Goal: Entertainment & Leisure: Consume media (video, audio)

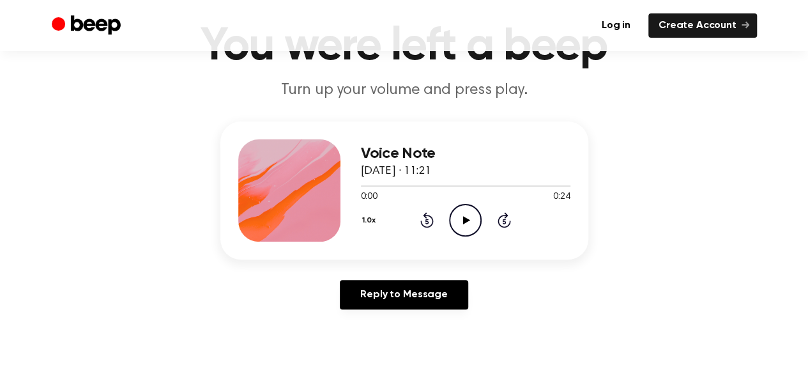
scroll to position [128, 0]
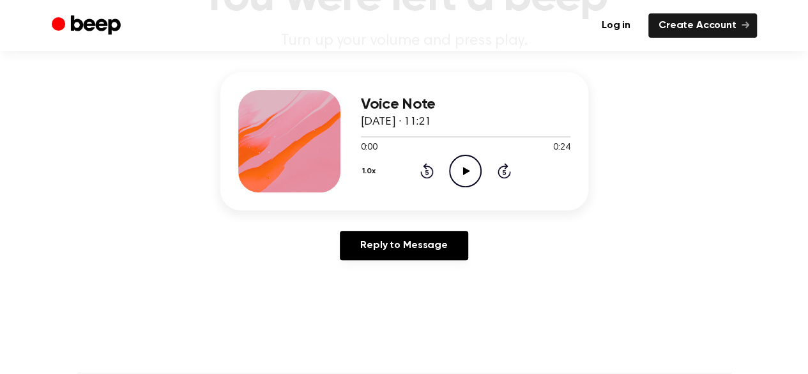
click at [466, 166] on icon "Play Audio" at bounding box center [465, 171] width 33 height 33
click at [466, 168] on icon "Play Audio" at bounding box center [465, 171] width 33 height 33
click at [465, 178] on icon "Play Audio" at bounding box center [465, 171] width 33 height 33
click at [473, 167] on icon "Play Audio" at bounding box center [465, 171] width 33 height 33
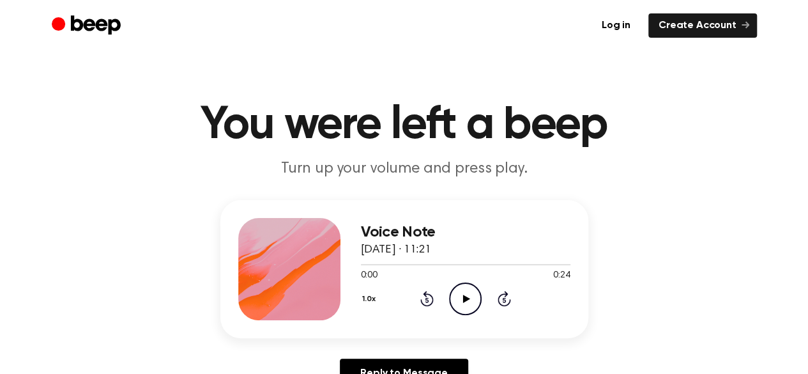
click at [465, 299] on icon at bounding box center [466, 298] width 7 height 8
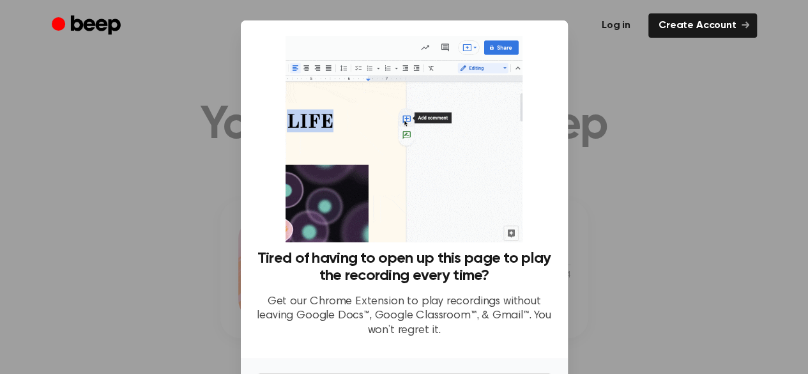
click at [632, 37] on link "Log in" at bounding box center [615, 25] width 49 height 24
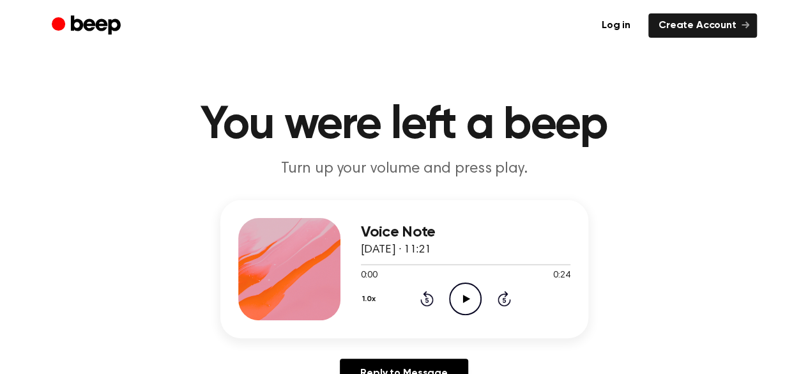
click at [463, 294] on icon at bounding box center [466, 298] width 7 height 8
